Goal: Information Seeking & Learning: Check status

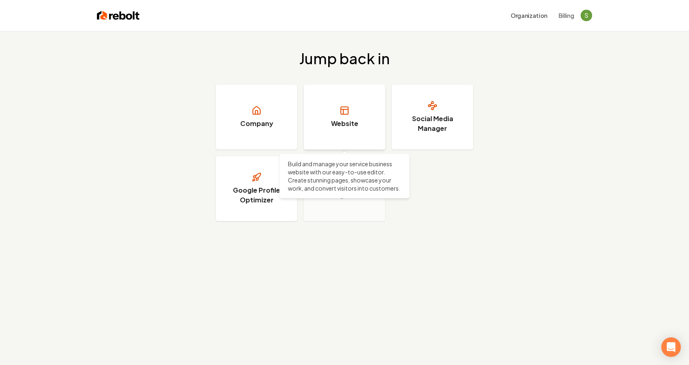
click at [347, 107] on rect at bounding box center [344, 110] width 7 height 7
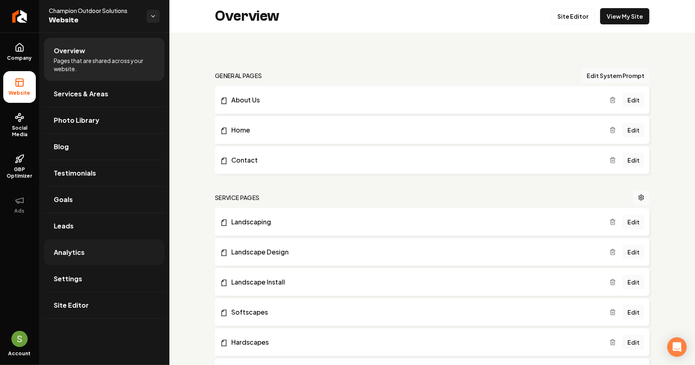
click at [69, 251] on span "Analytics" at bounding box center [69, 253] width 31 height 10
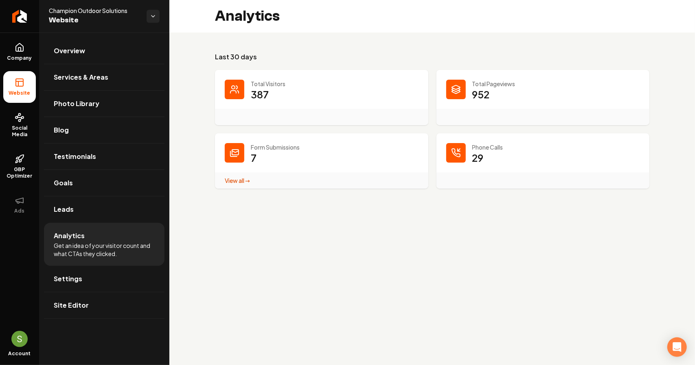
click at [252, 90] on p "387" at bounding box center [260, 94] width 18 height 13
click at [234, 91] on icon "Main content area" at bounding box center [233, 92] width 6 height 2
click at [259, 90] on p "387" at bounding box center [260, 94] width 18 height 13
click at [477, 156] on p "29" at bounding box center [477, 157] width 11 height 13
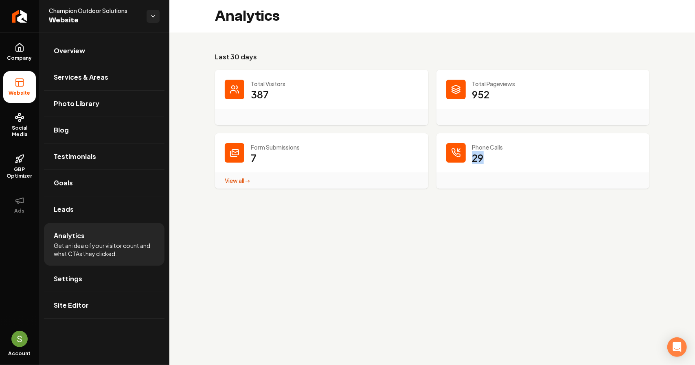
drag, startPoint x: 482, startPoint y: 159, endPoint x: 473, endPoint y: 158, distance: 8.6
click at [473, 158] on p "29" at bounding box center [477, 157] width 11 height 13
click at [492, 155] on dd "29" at bounding box center [556, 163] width 168 height 24
